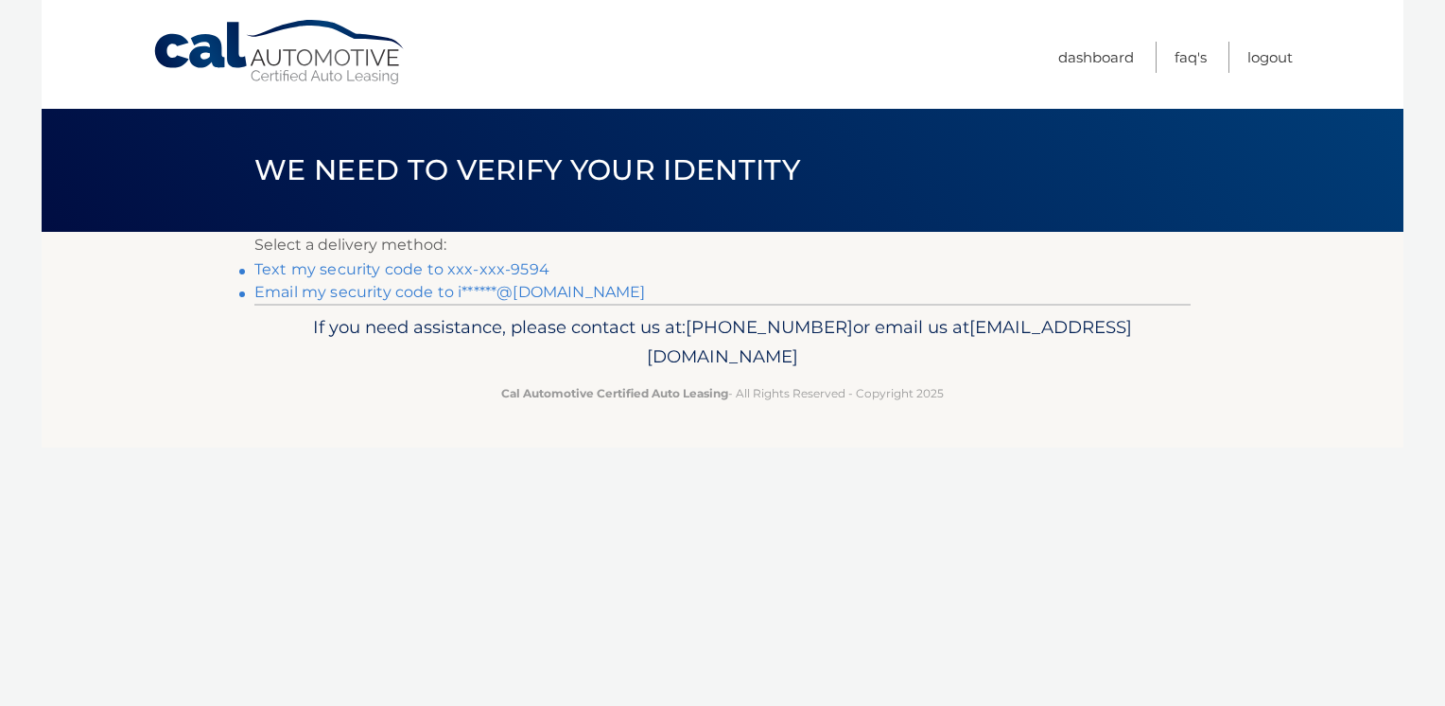
click at [434, 266] on link "Text my security code to xxx-xxx-9594" at bounding box center [401, 269] width 295 height 18
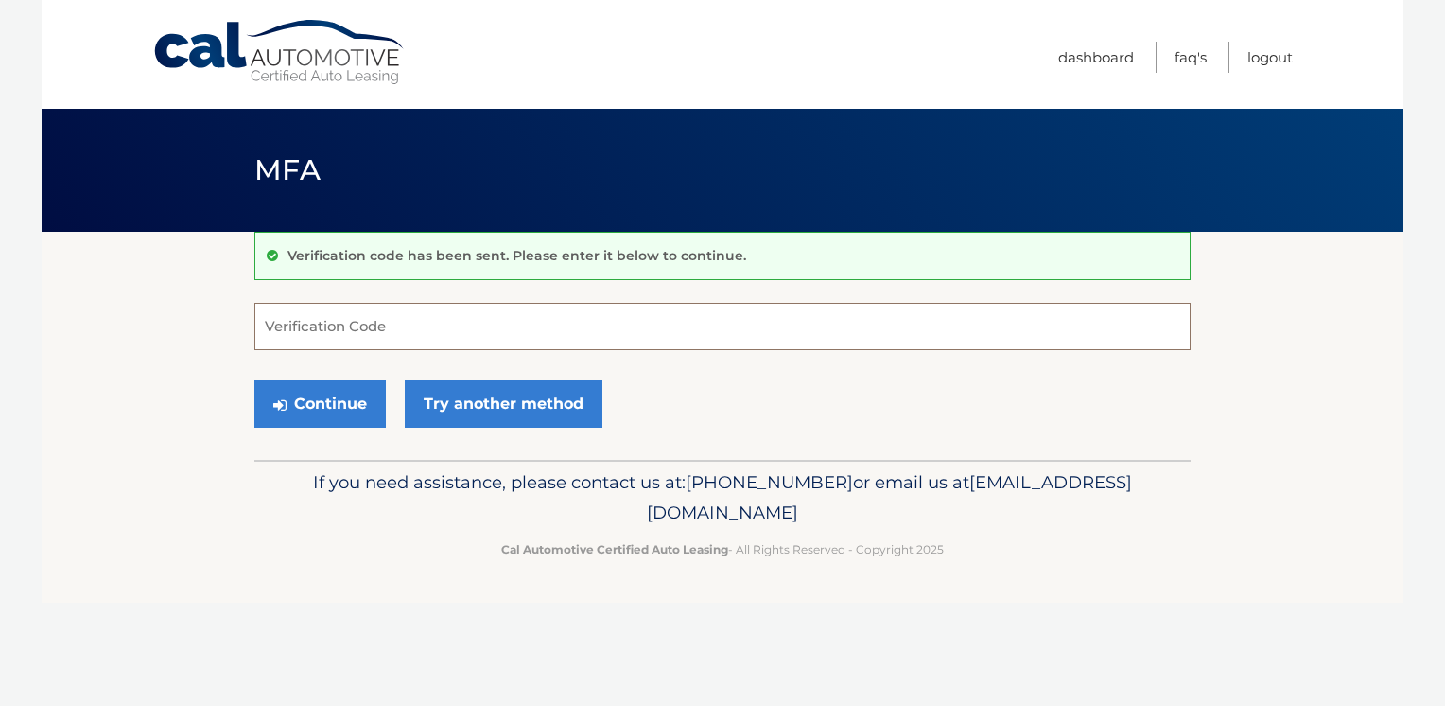
click at [426, 316] on input "Verification Code" at bounding box center [722, 326] width 936 height 47
type input "937197"
click at [314, 404] on button "Continue" at bounding box center [319, 403] width 131 height 47
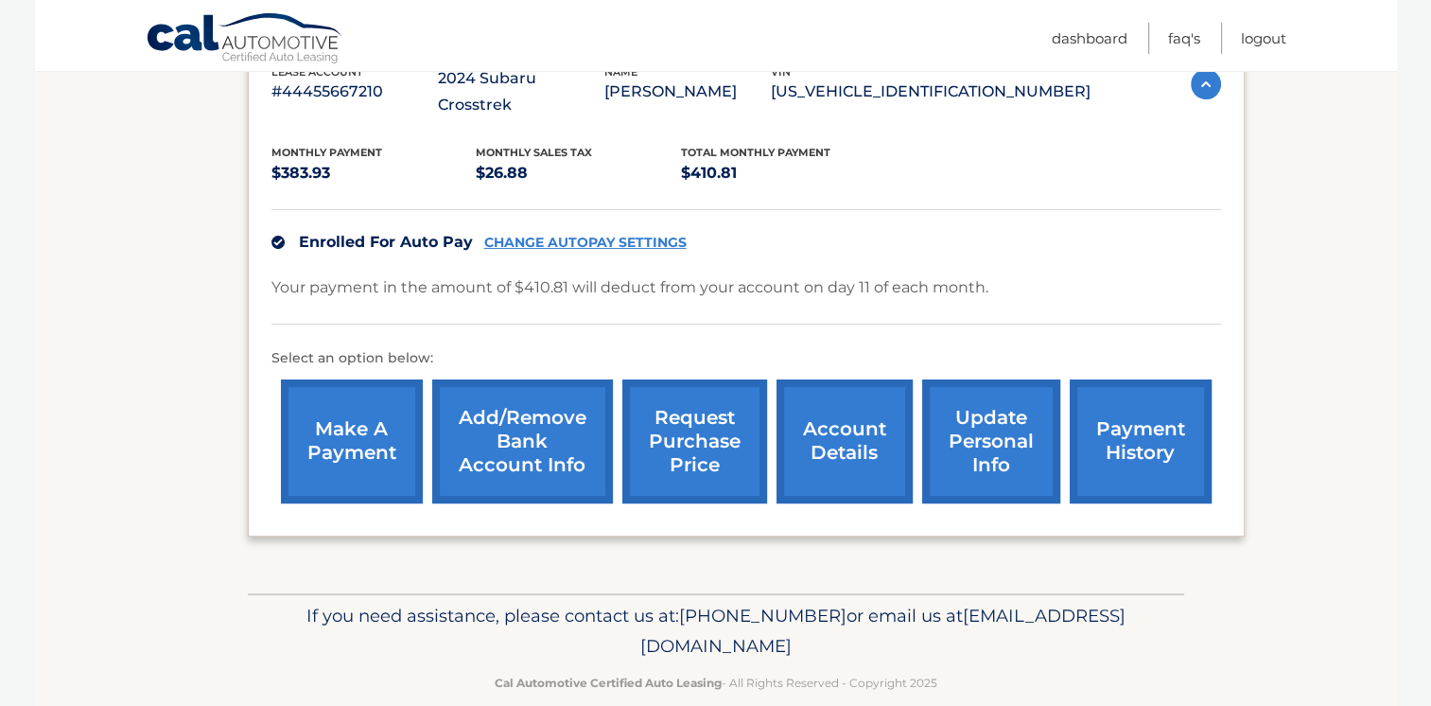
scroll to position [366, 0]
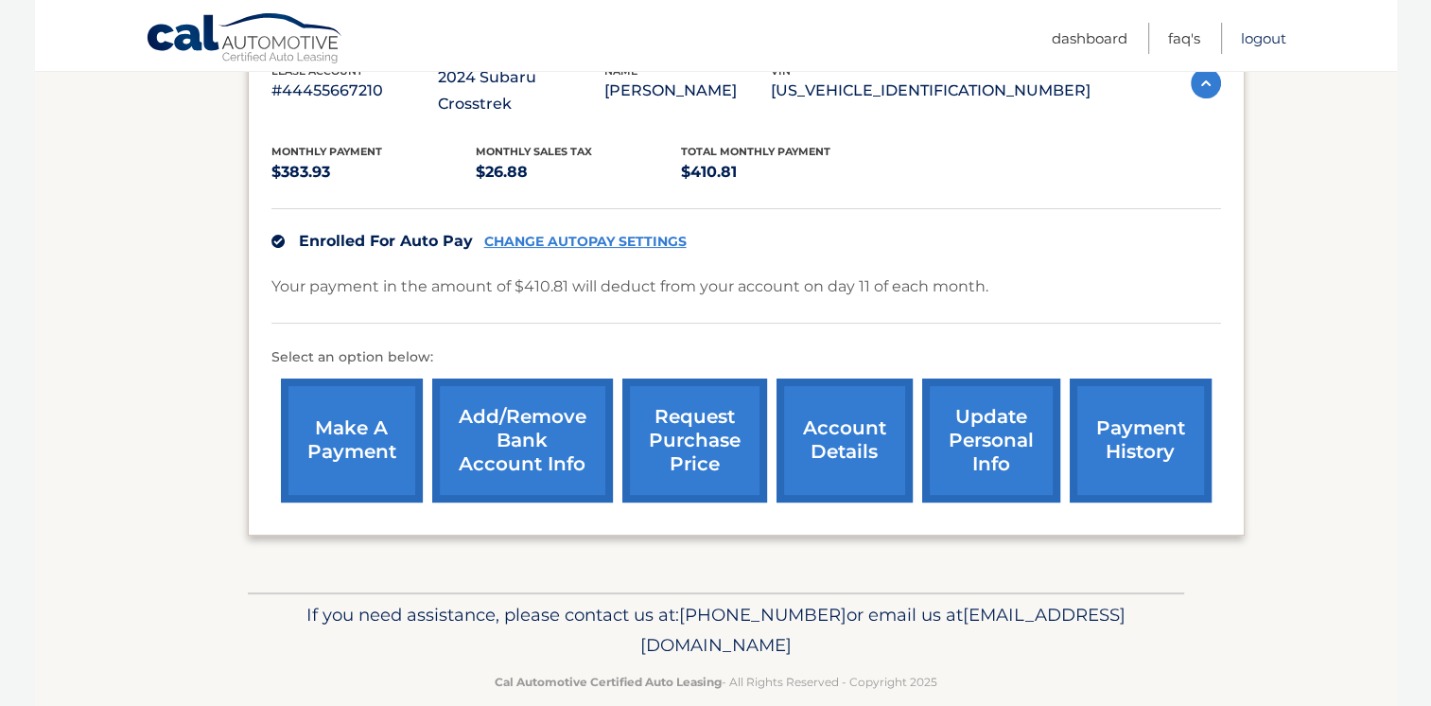
click at [1260, 36] on link "Logout" at bounding box center [1263, 38] width 45 height 31
